Goal: Find specific page/section: Find specific page/section

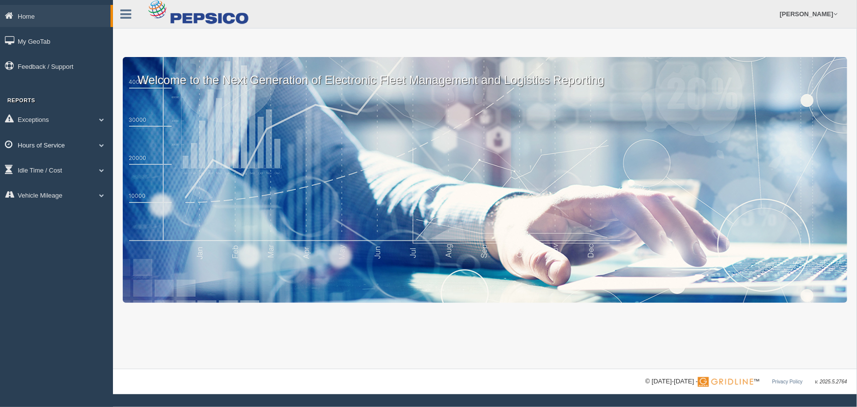
click at [58, 146] on link "Hours of Service" at bounding box center [56, 145] width 113 height 22
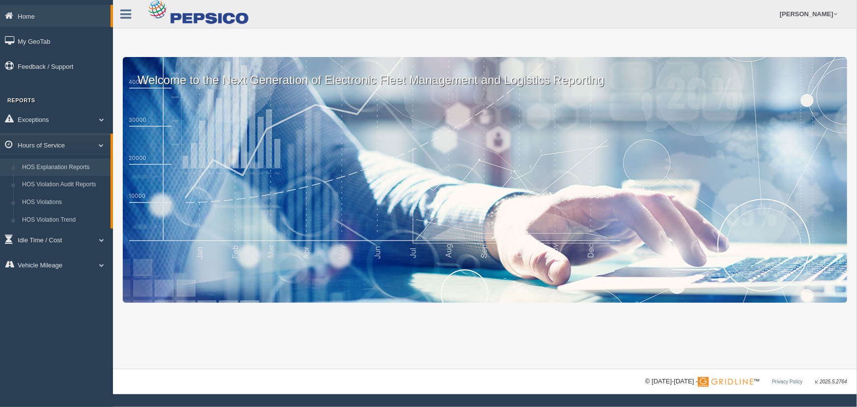
click at [66, 167] on link "HOS Explanation Reports" at bounding box center [64, 168] width 93 height 18
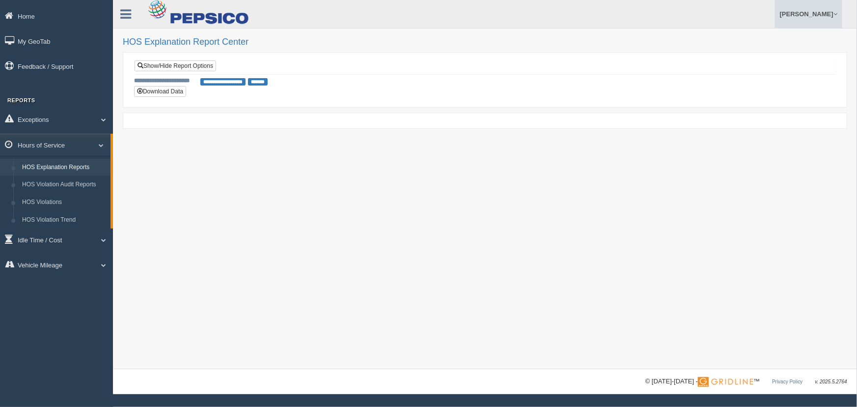
click at [807, 20] on link "[PERSON_NAME]" at bounding box center [808, 14] width 67 height 28
click at [757, 58] on link "Log Off" at bounding box center [788, 59] width 107 height 20
